Goal: Task Accomplishment & Management: Manage account settings

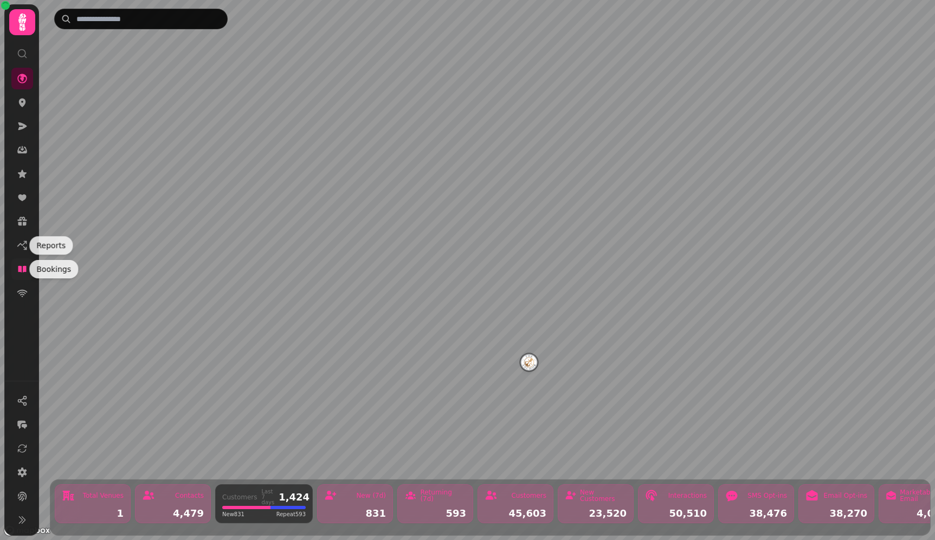
click at [23, 272] on icon at bounding box center [22, 269] width 8 height 7
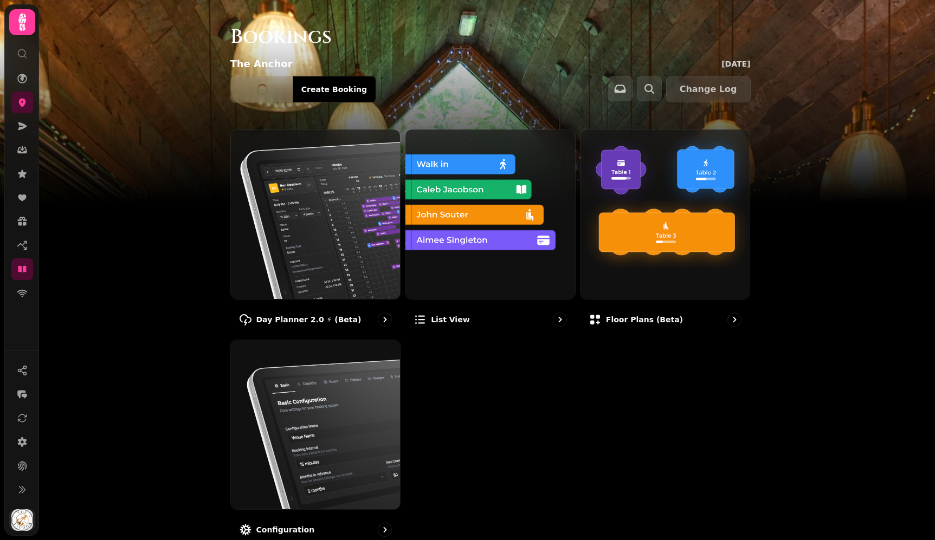
click at [28, 514] on img "button" at bounding box center [22, 521] width 22 height 22
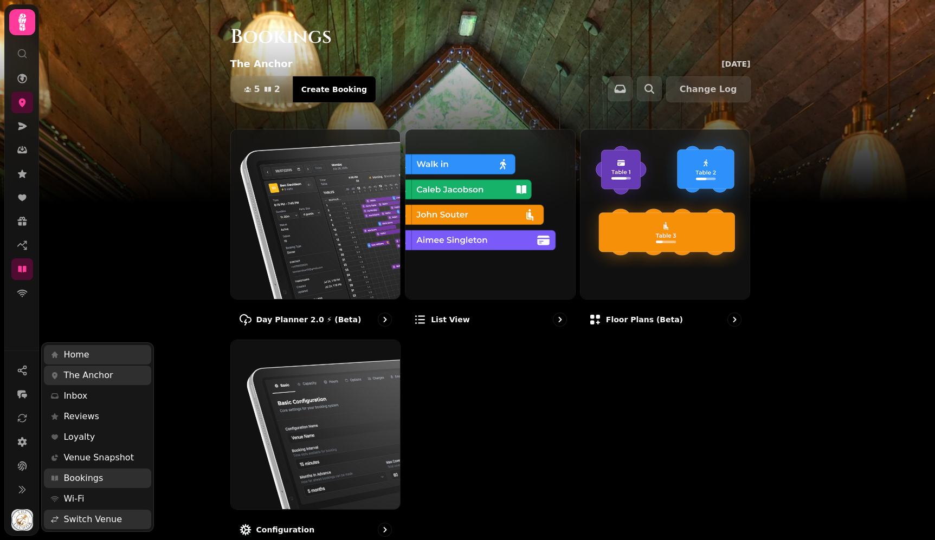
click at [17, 448] on div at bounding box center [22, 443] width 35 height 185
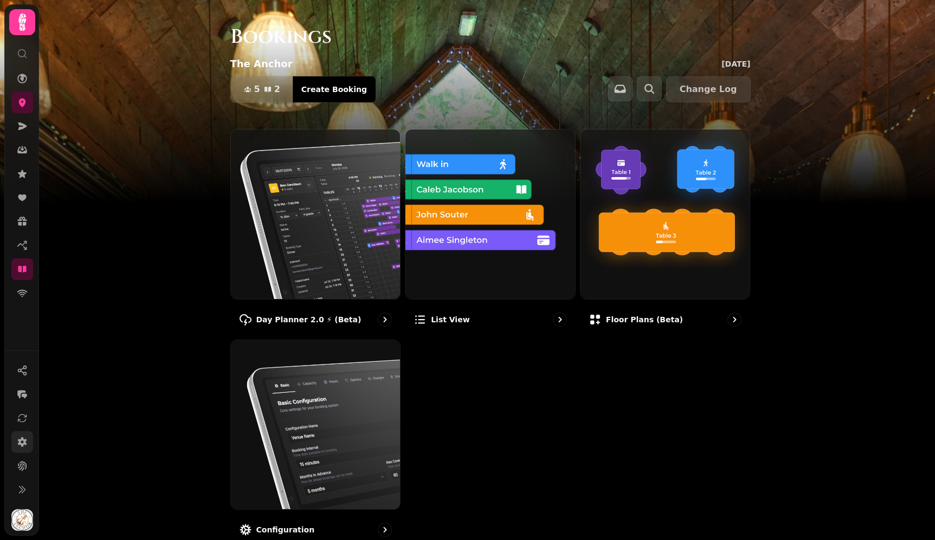
click at [23, 445] on icon at bounding box center [22, 442] width 9 height 10
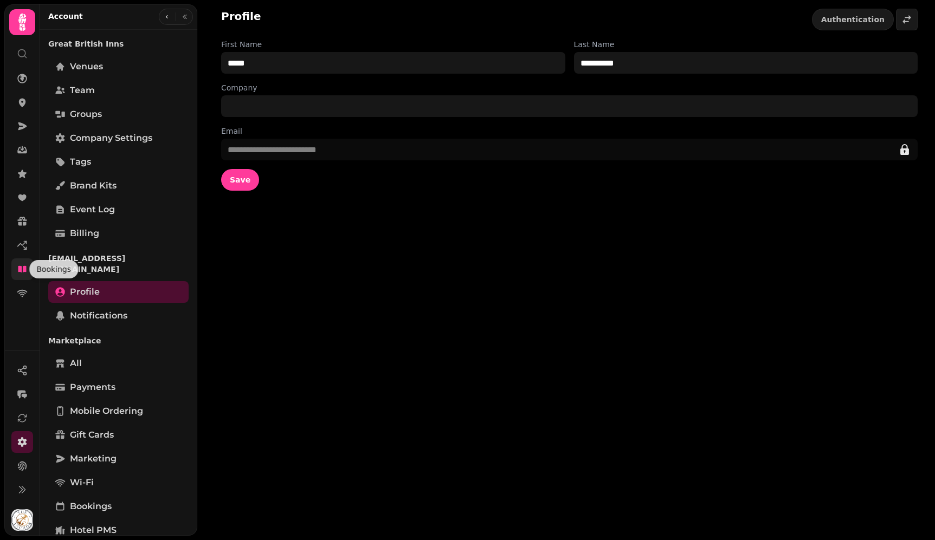
click at [23, 273] on icon at bounding box center [22, 269] width 11 height 11
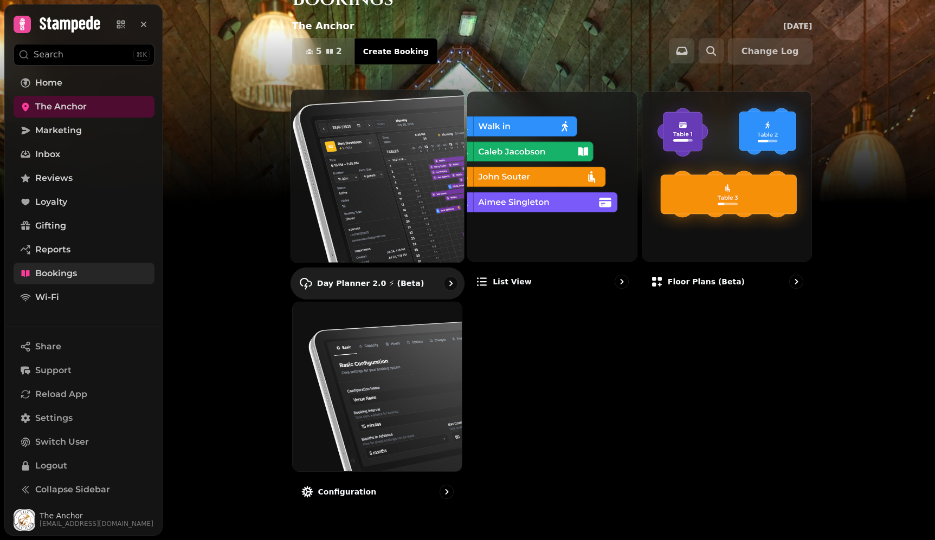
scroll to position [38, 0]
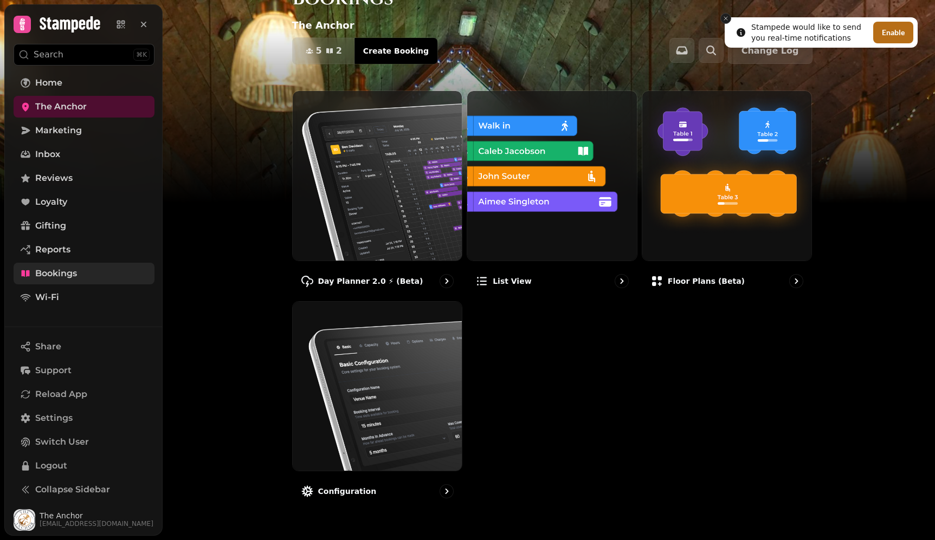
click at [725, 18] on line "Close toast" at bounding box center [725, 18] width 3 height 3
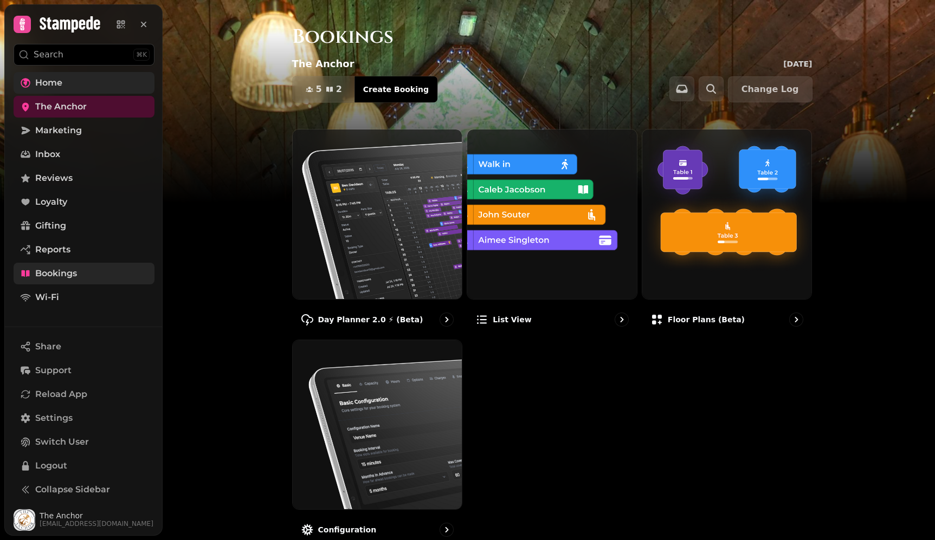
scroll to position [0, 0]
click at [65, 132] on span "Marketing" at bounding box center [58, 130] width 47 height 13
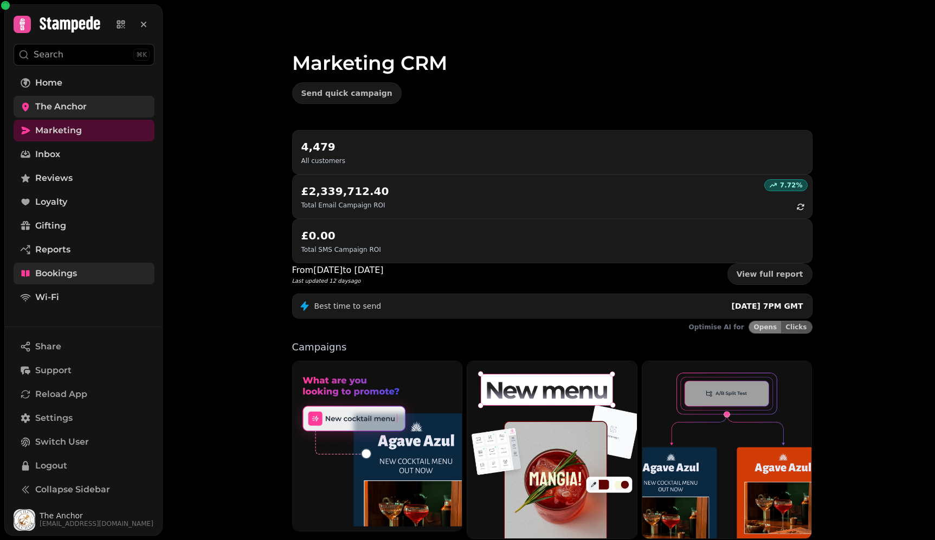
click at [63, 106] on span "The Anchor" at bounding box center [61, 106] width 52 height 13
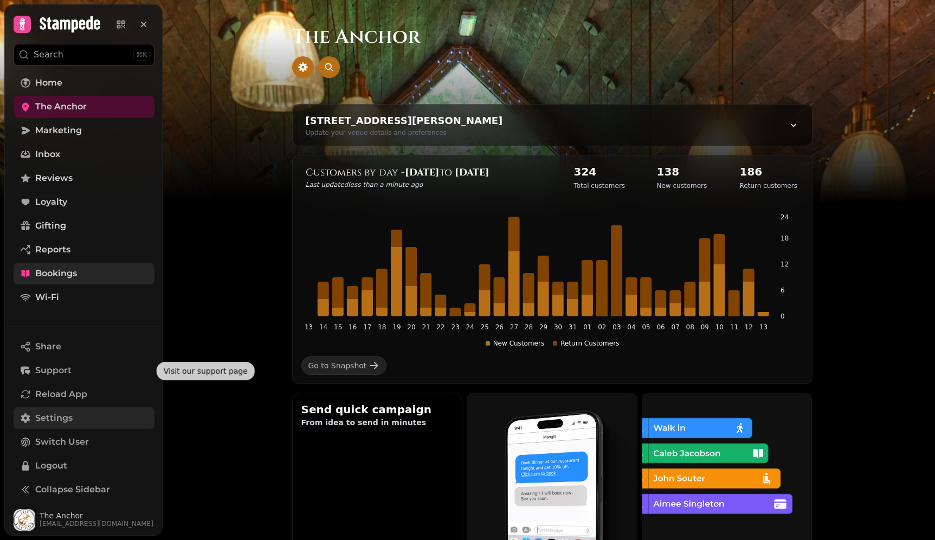
click at [70, 416] on span "Settings" at bounding box center [53, 418] width 37 height 13
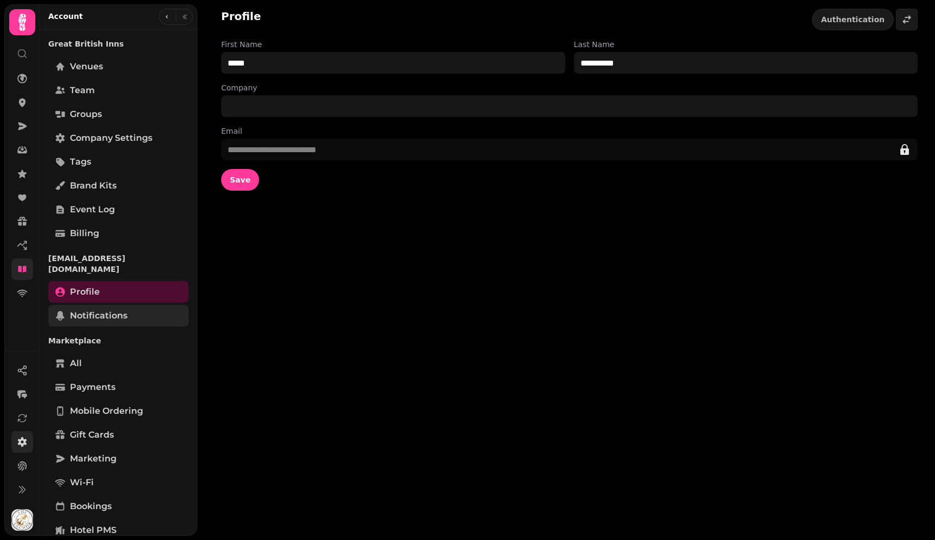
click at [104, 310] on span "Notifications" at bounding box center [98, 316] width 57 height 13
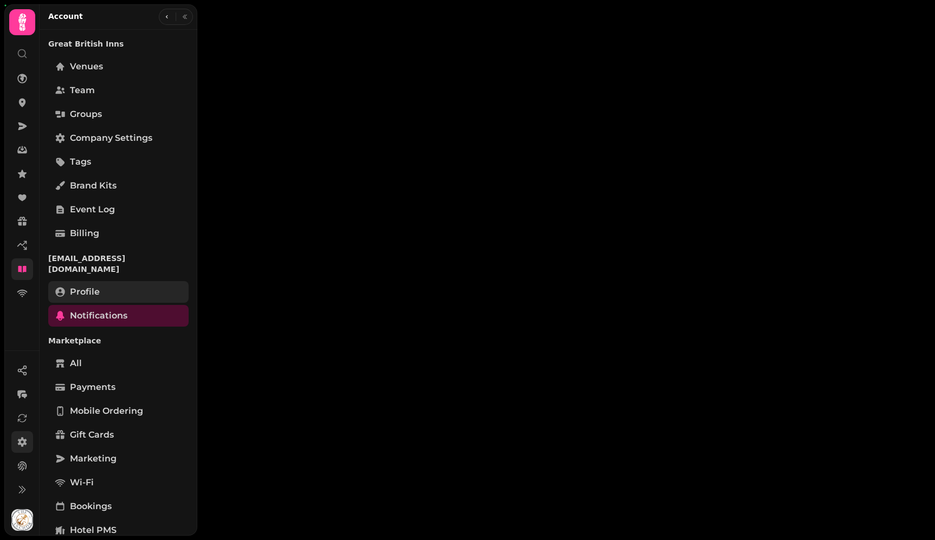
click at [83, 286] on span "Profile" at bounding box center [85, 292] width 30 height 13
